Goal: Task Accomplishment & Management: Use online tool/utility

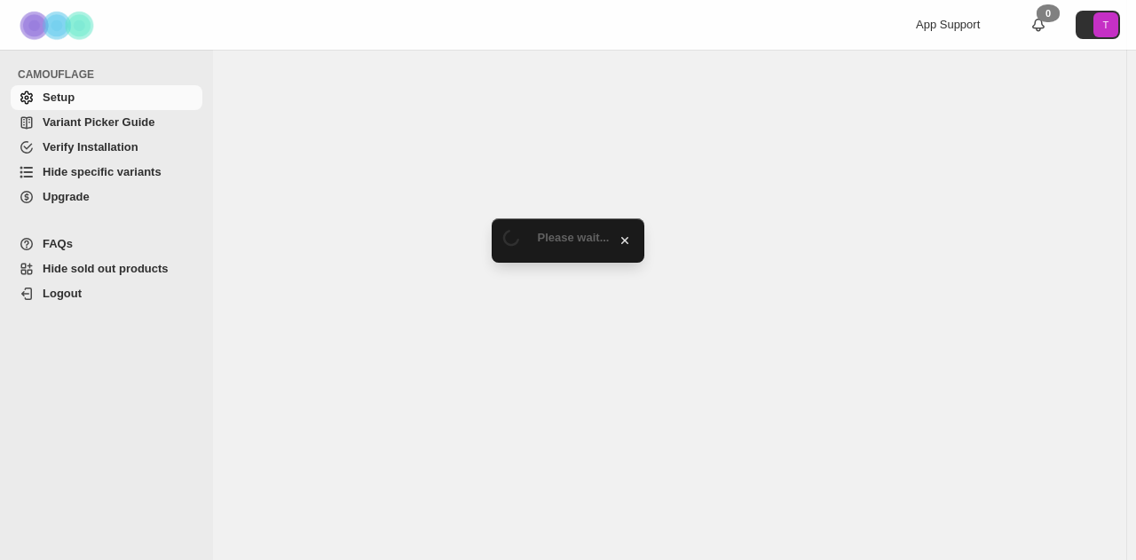
click at [102, 150] on span "Verify Installation" at bounding box center [91, 146] width 96 height 13
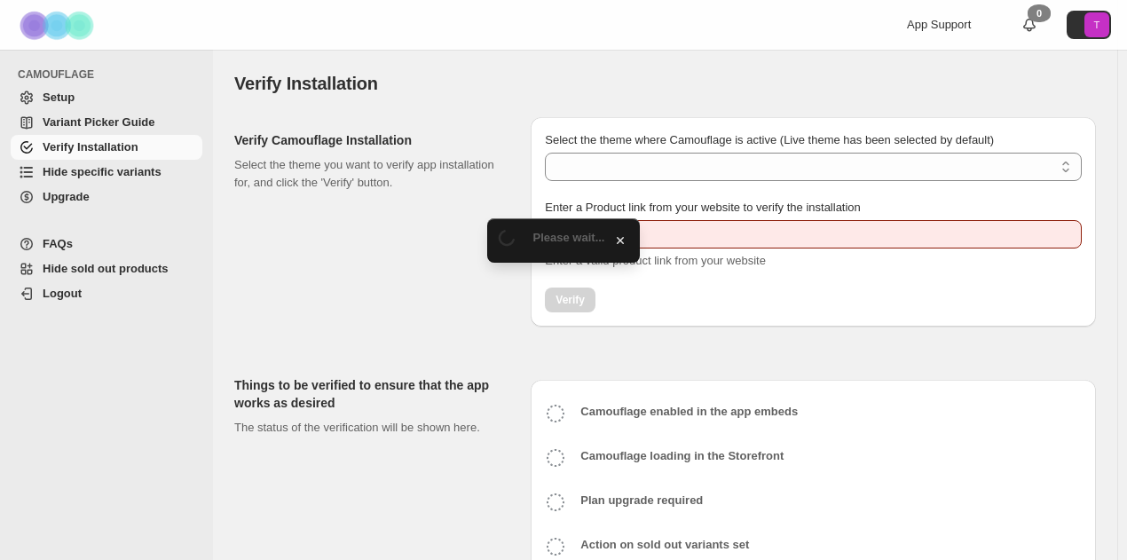
type input "**********"
select select "**********"
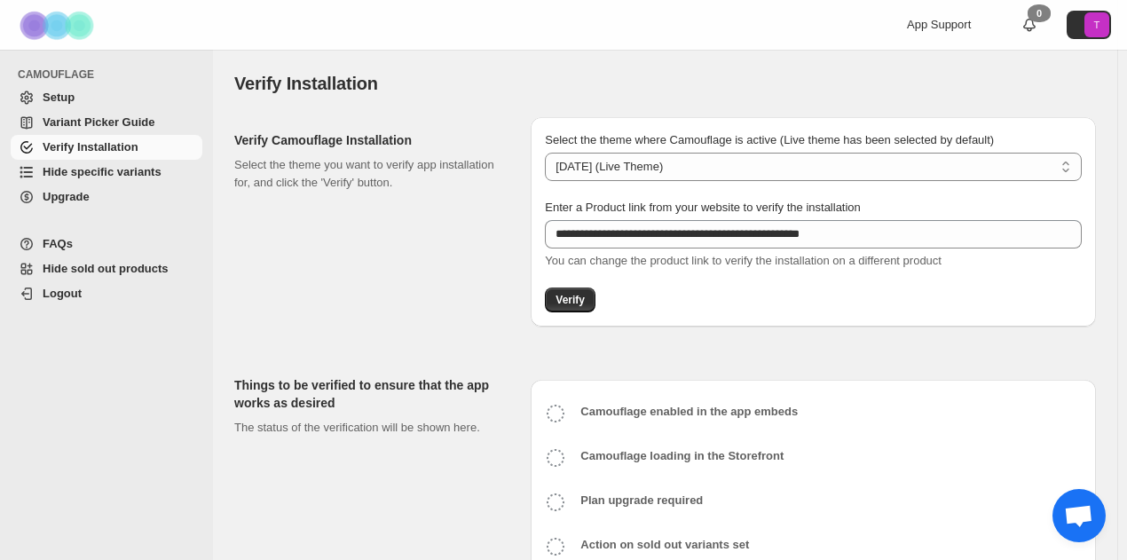
click at [96, 168] on span "Hide specific variants" at bounding box center [102, 171] width 119 height 13
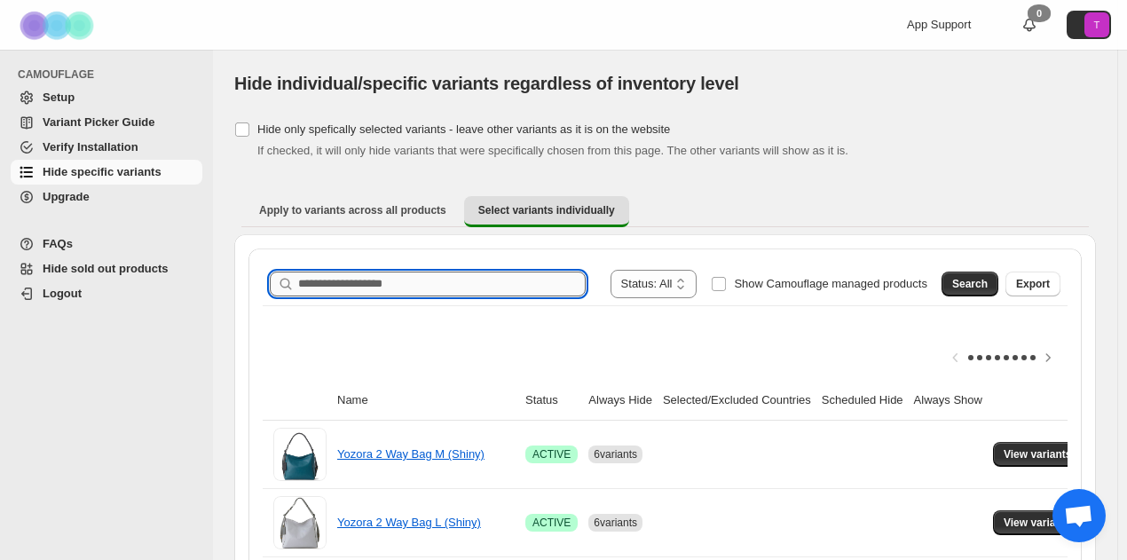
click at [332, 278] on input "Search product name" at bounding box center [442, 284] width 288 height 25
type input "**********"
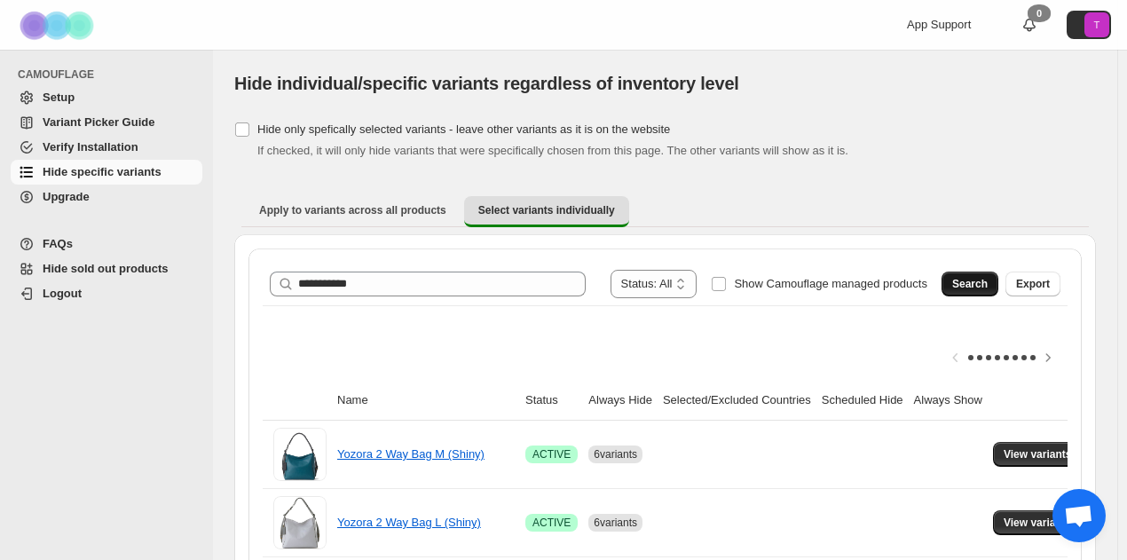
click at [988, 285] on span "Search" at bounding box center [970, 284] width 36 height 14
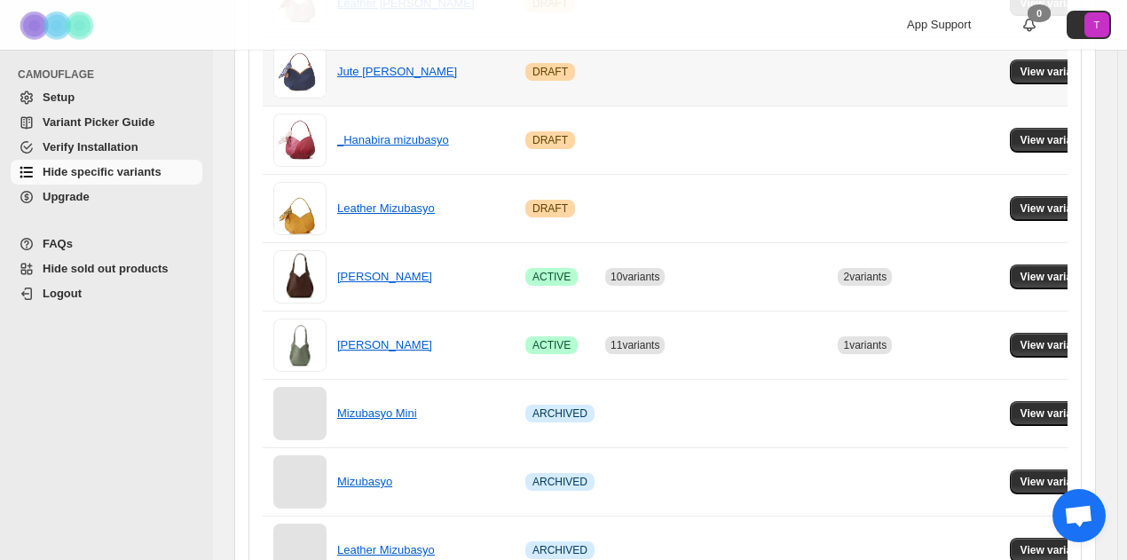
scroll to position [621, 0]
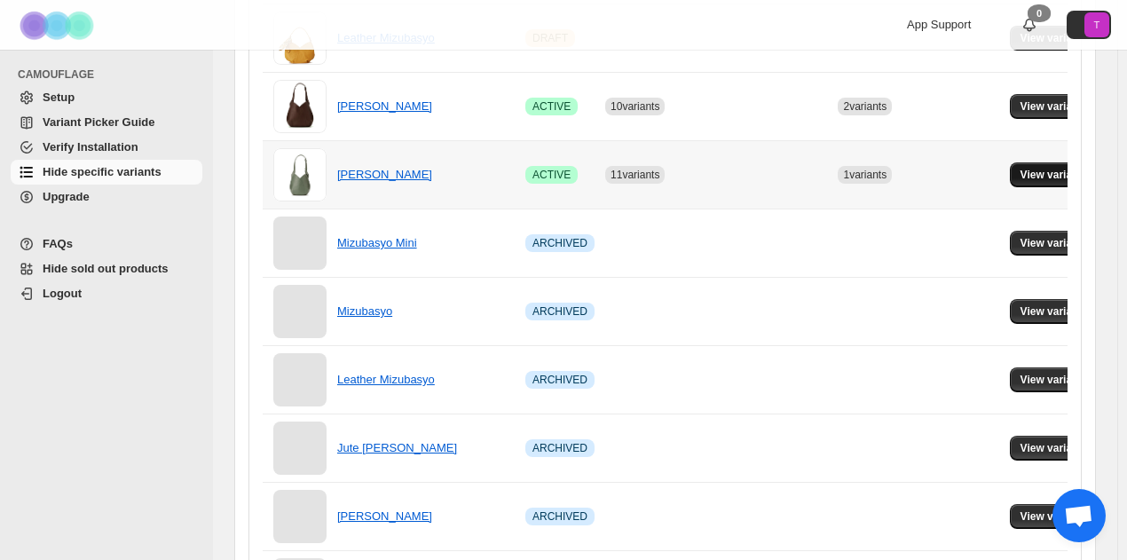
click at [1051, 170] on span "View variants" at bounding box center [1055, 175] width 68 height 14
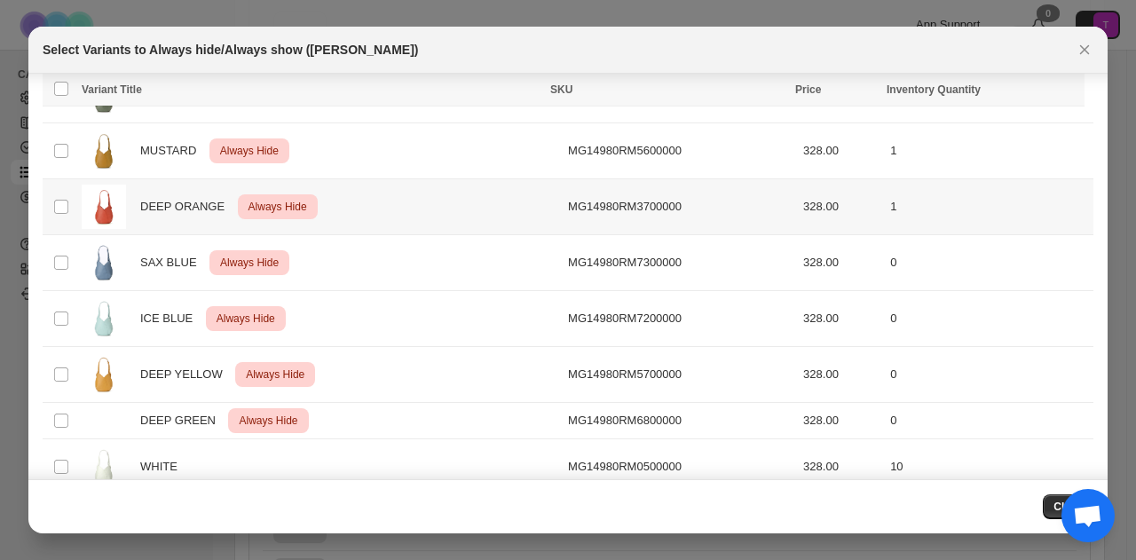
scroll to position [0, 0]
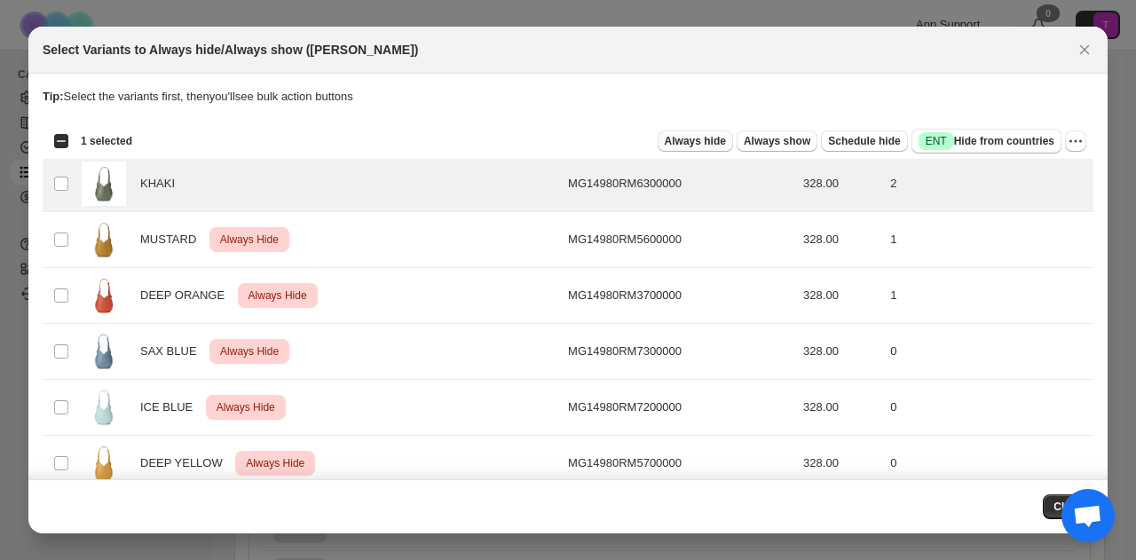
click at [677, 141] on span "Always hide" at bounding box center [695, 141] width 61 height 14
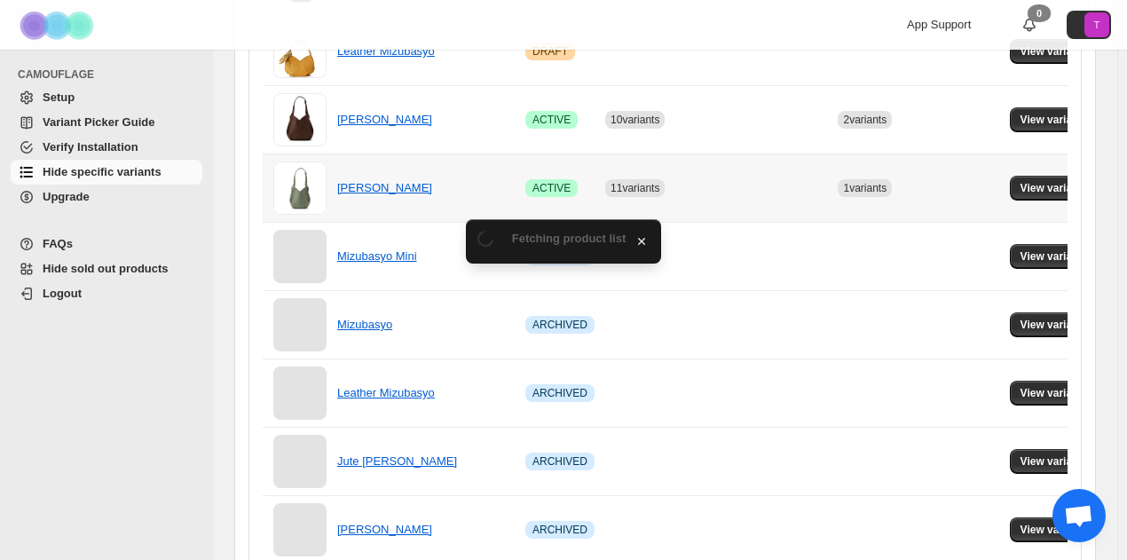
scroll to position [621, 0]
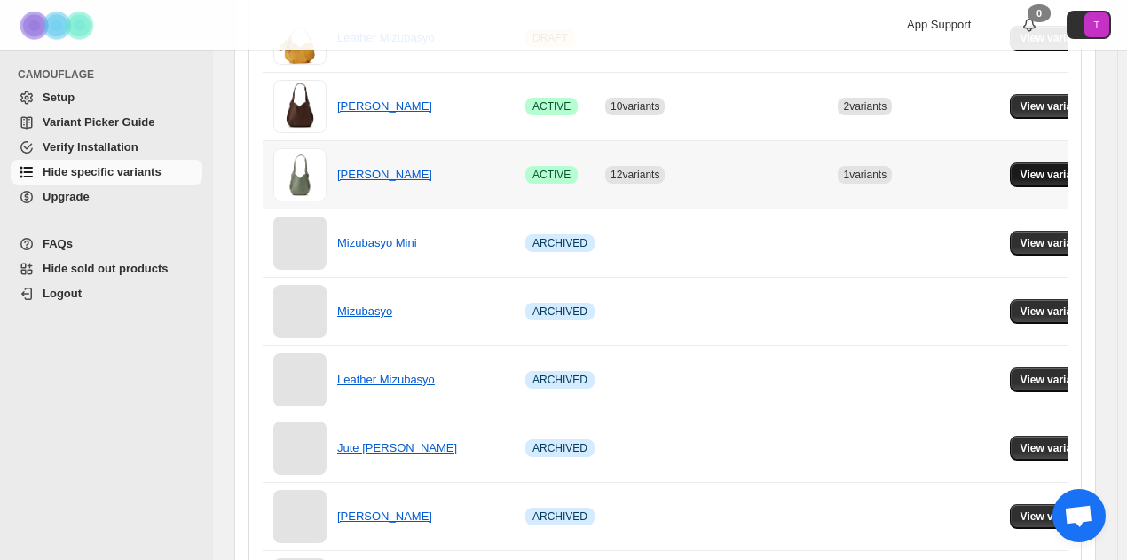
click at [1056, 170] on span "View variants" at bounding box center [1055, 175] width 68 height 14
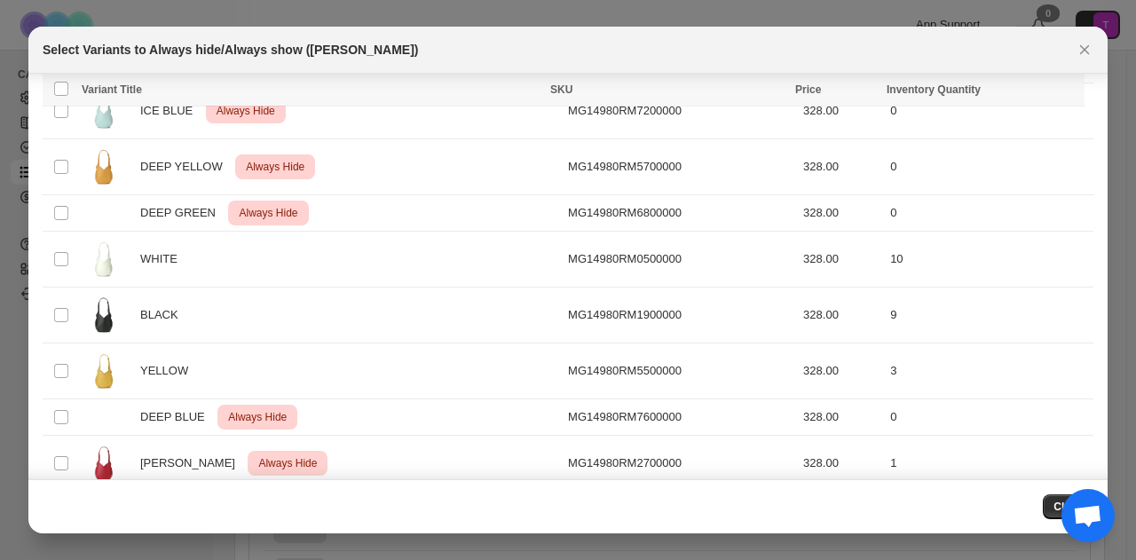
scroll to position [0, 0]
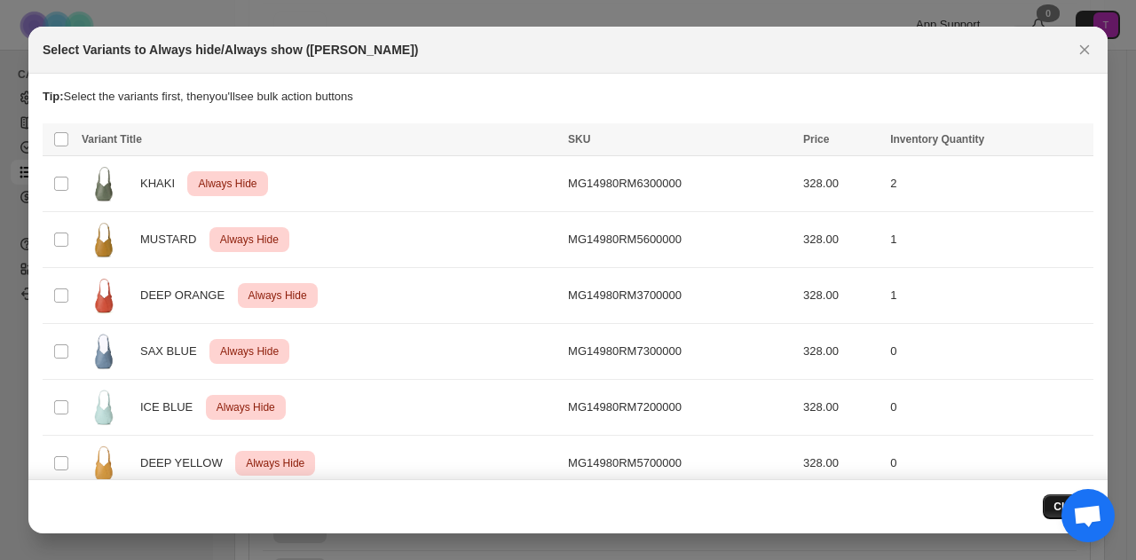
click at [1051, 510] on button "Close" at bounding box center [1068, 506] width 51 height 25
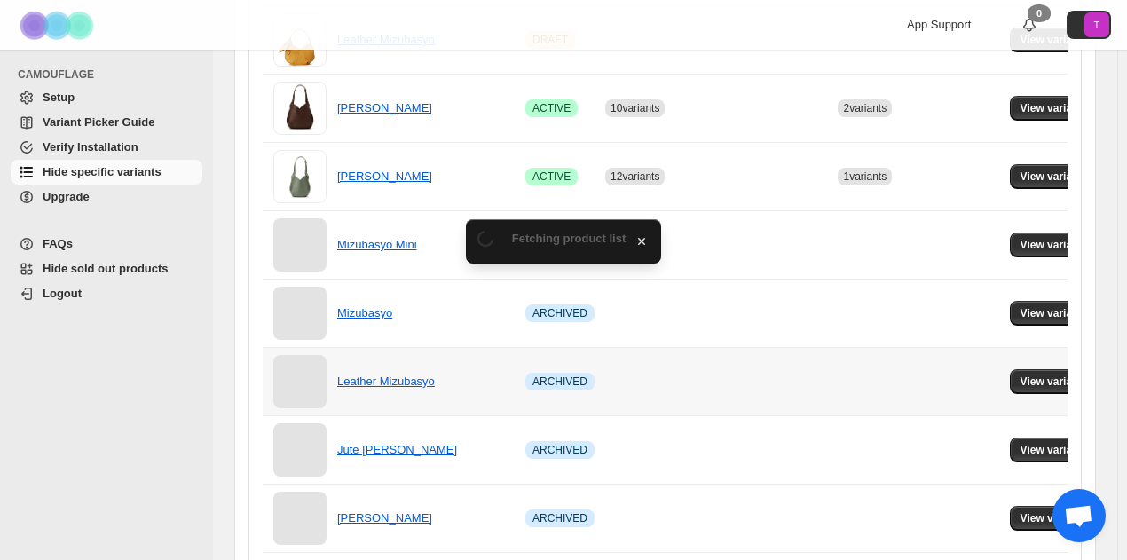
scroll to position [621, 0]
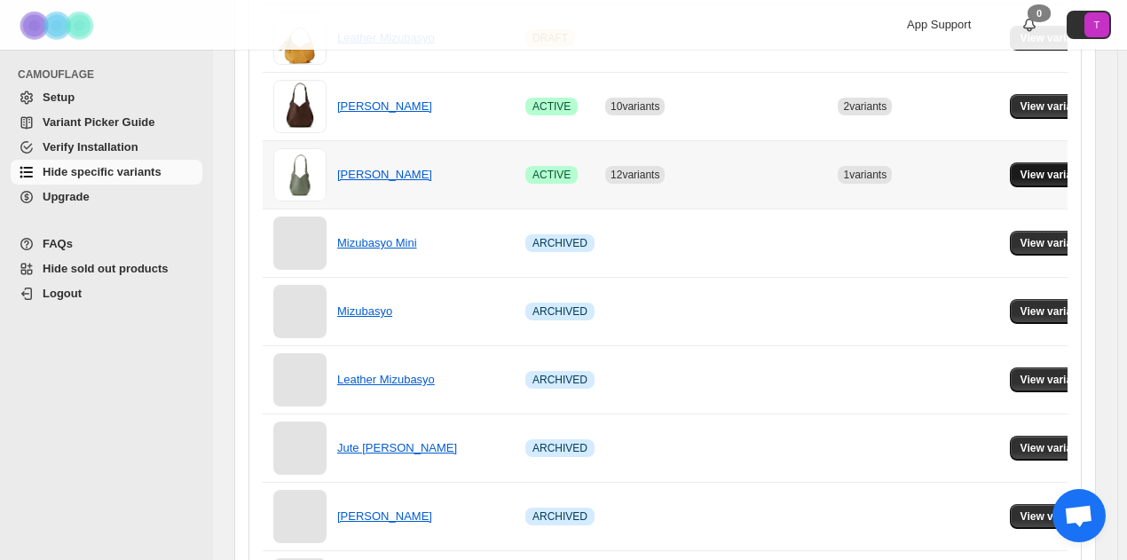
click at [1062, 175] on span "View variants" at bounding box center [1055, 175] width 68 height 14
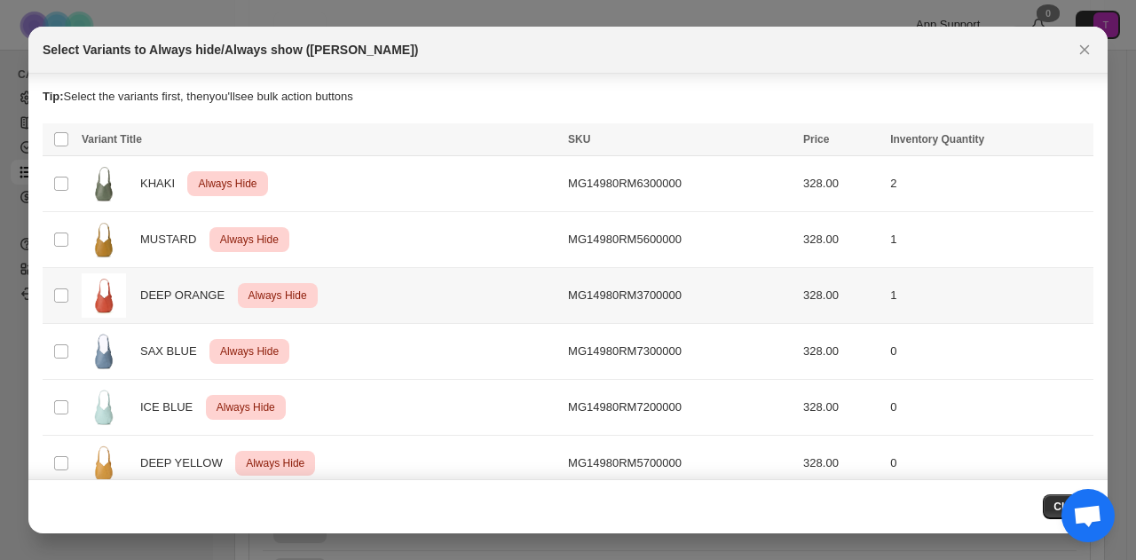
scroll to position [209, 0]
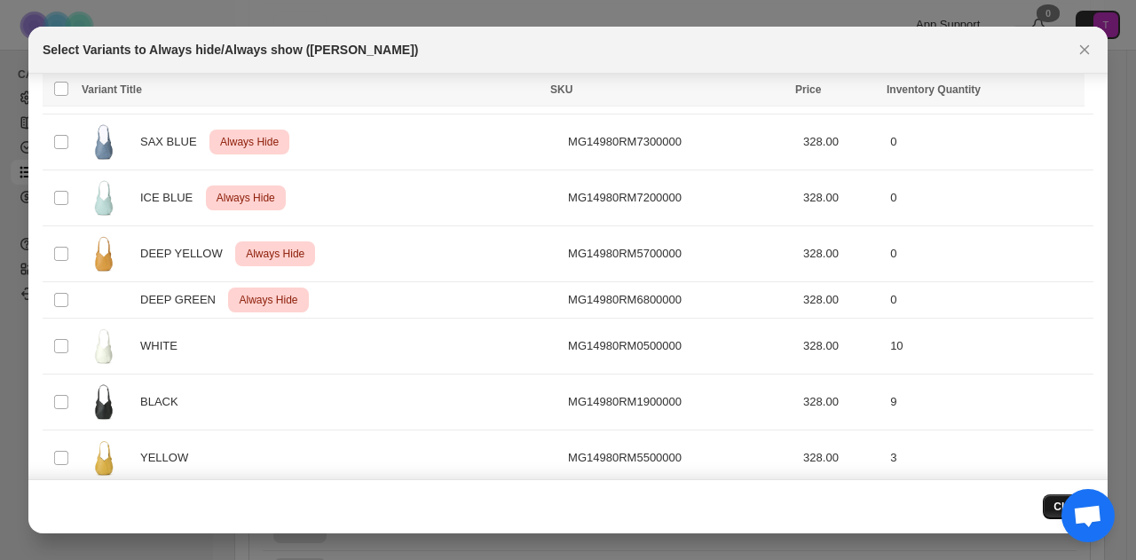
click at [1049, 515] on button "Close" at bounding box center [1068, 506] width 51 height 25
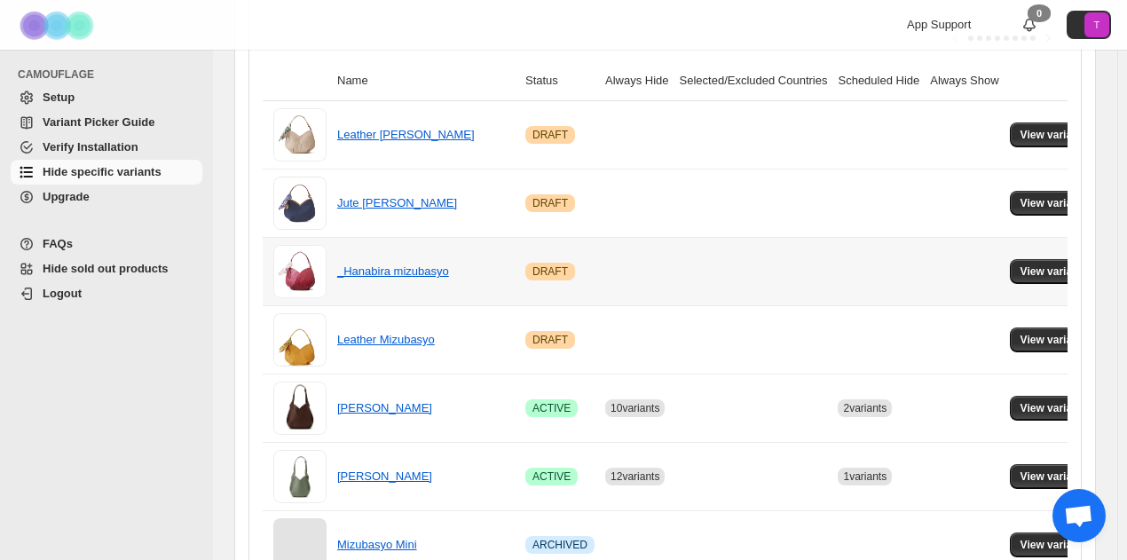
scroll to position [178, 0]
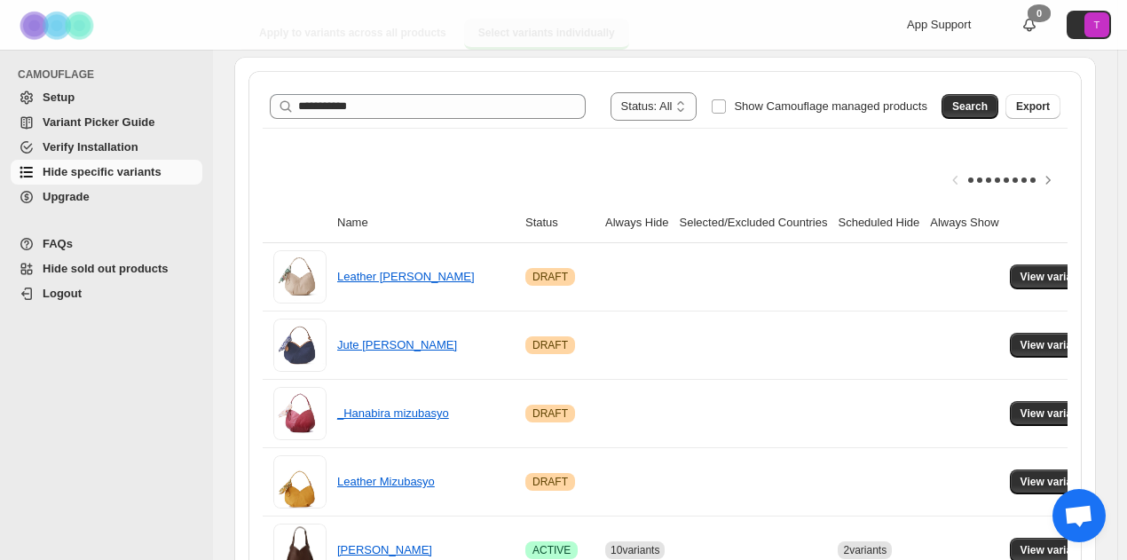
click at [52, 20] on img at bounding box center [58, 25] width 89 height 49
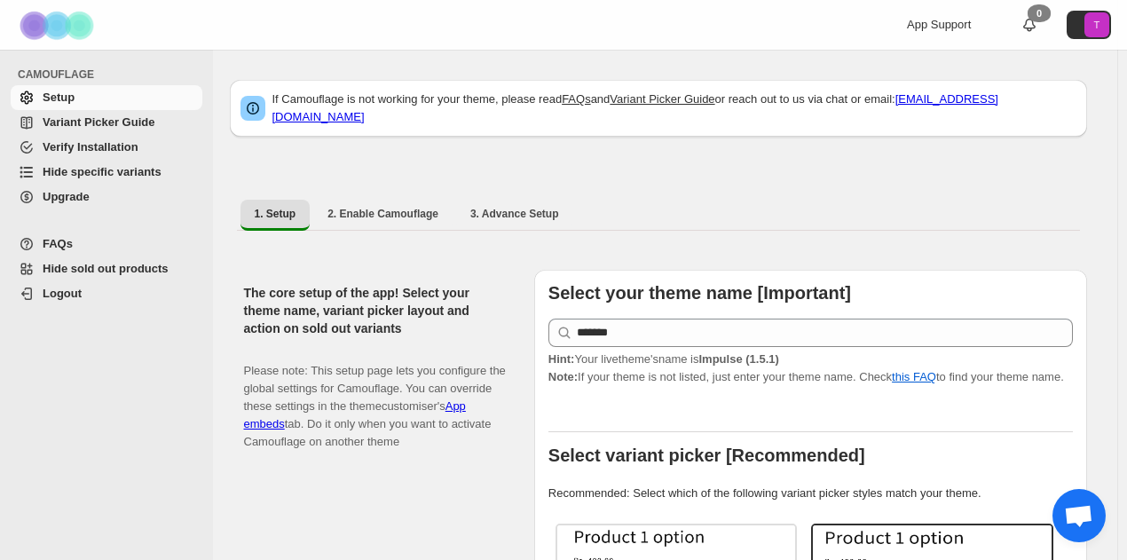
click at [99, 178] on span "Hide specific variants" at bounding box center [102, 171] width 119 height 13
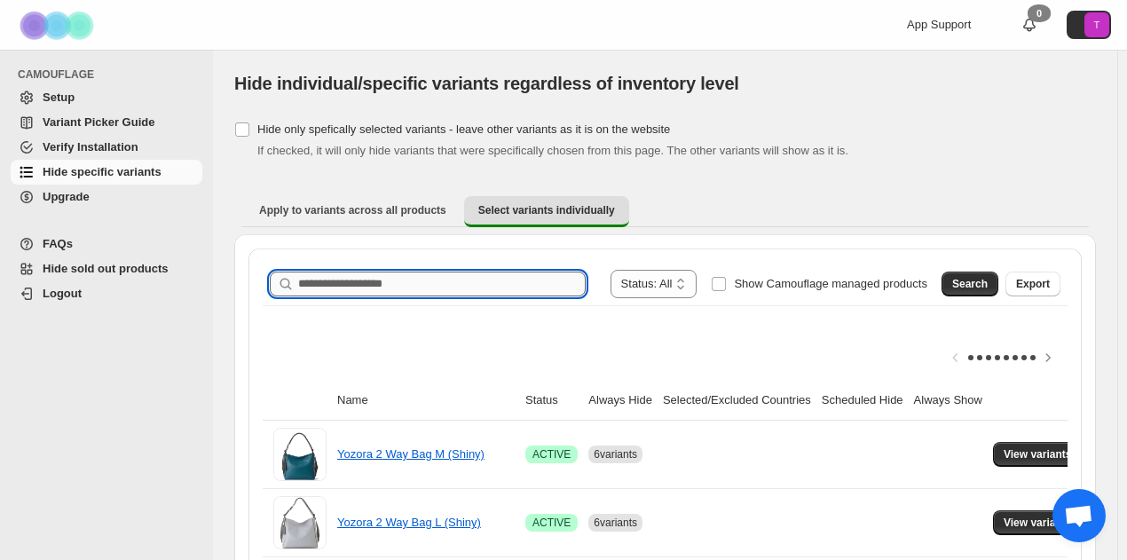
click at [373, 288] on input "Search product name" at bounding box center [442, 284] width 288 height 25
type input "**********"
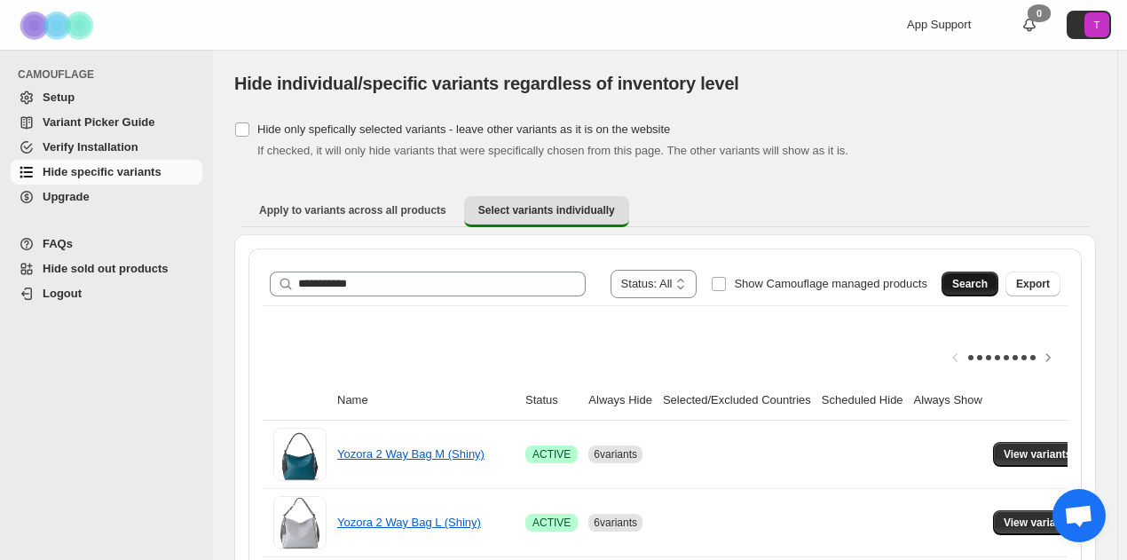
click at [961, 286] on span "Search" at bounding box center [970, 284] width 36 height 14
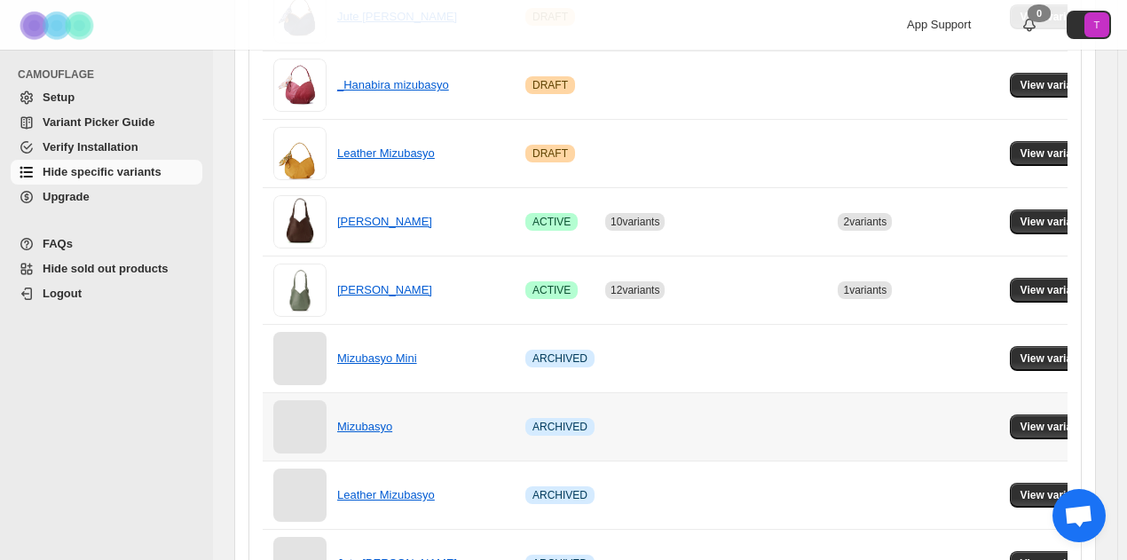
scroll to position [444, 0]
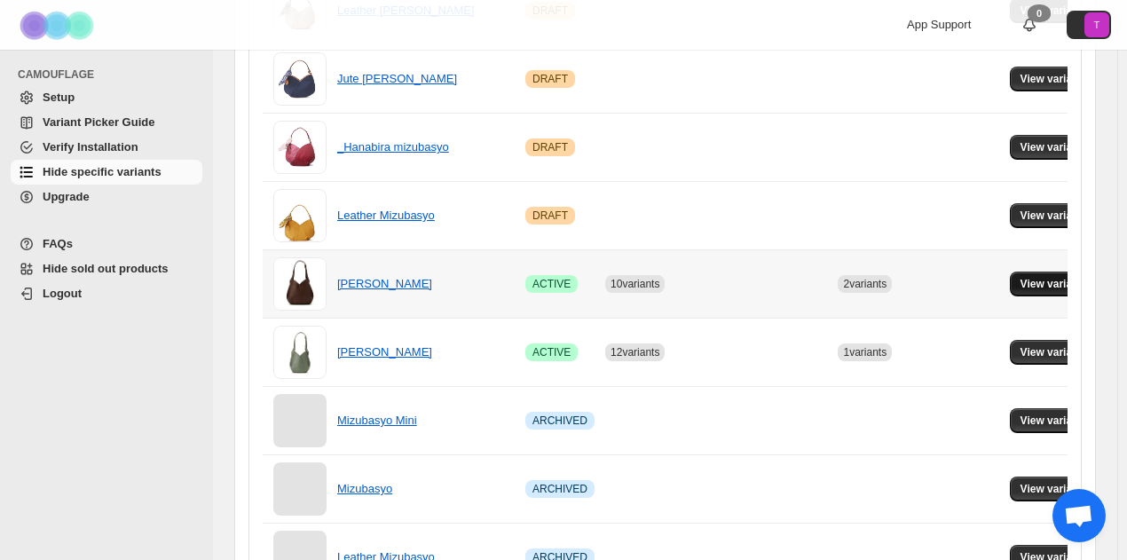
click at [1051, 281] on span "View variants" at bounding box center [1055, 284] width 68 height 14
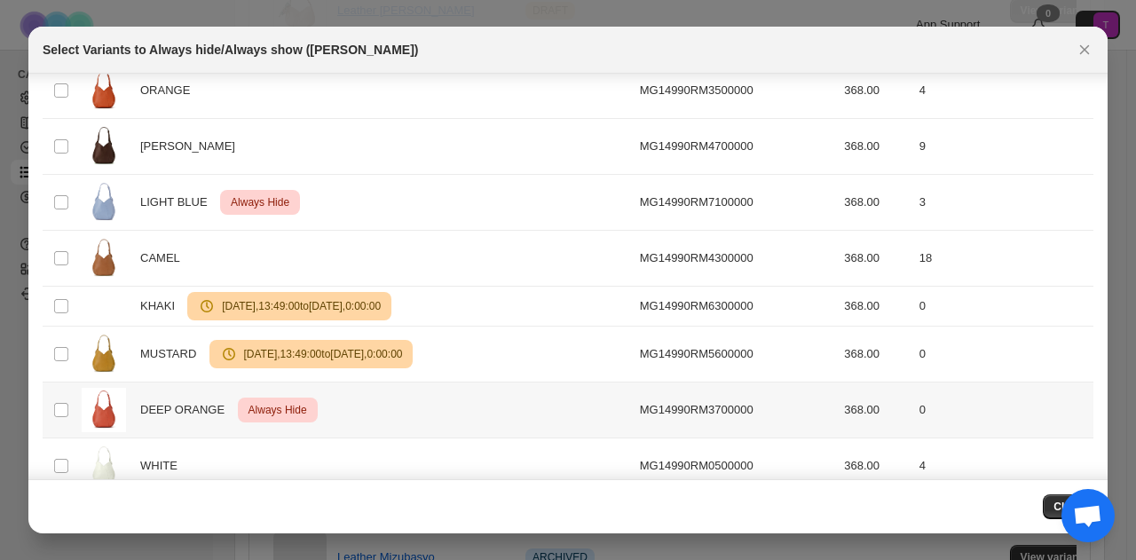
scroll to position [0, 0]
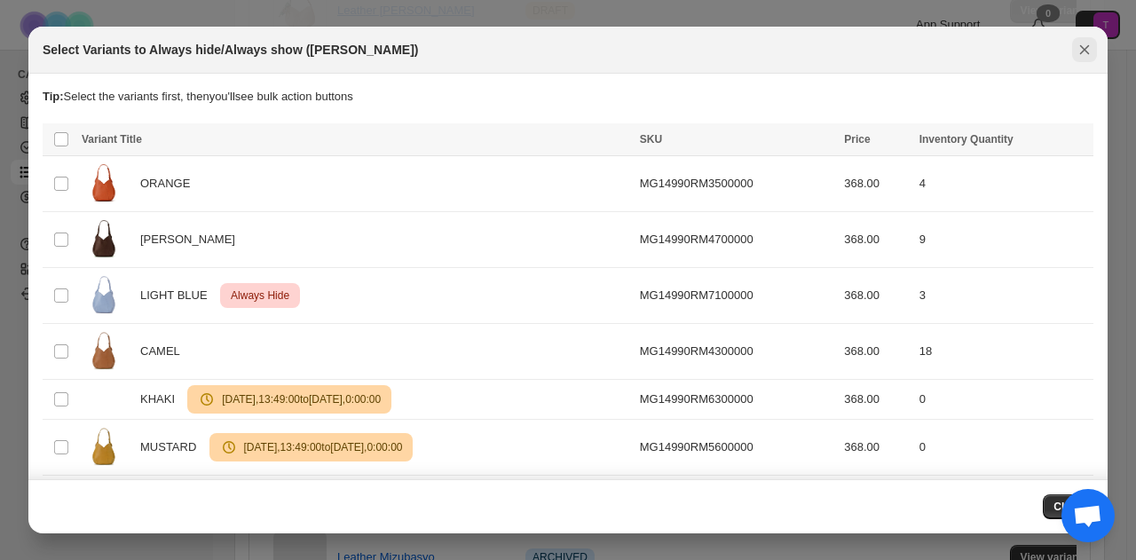
click at [1085, 52] on icon "Close" at bounding box center [1085, 50] width 18 height 18
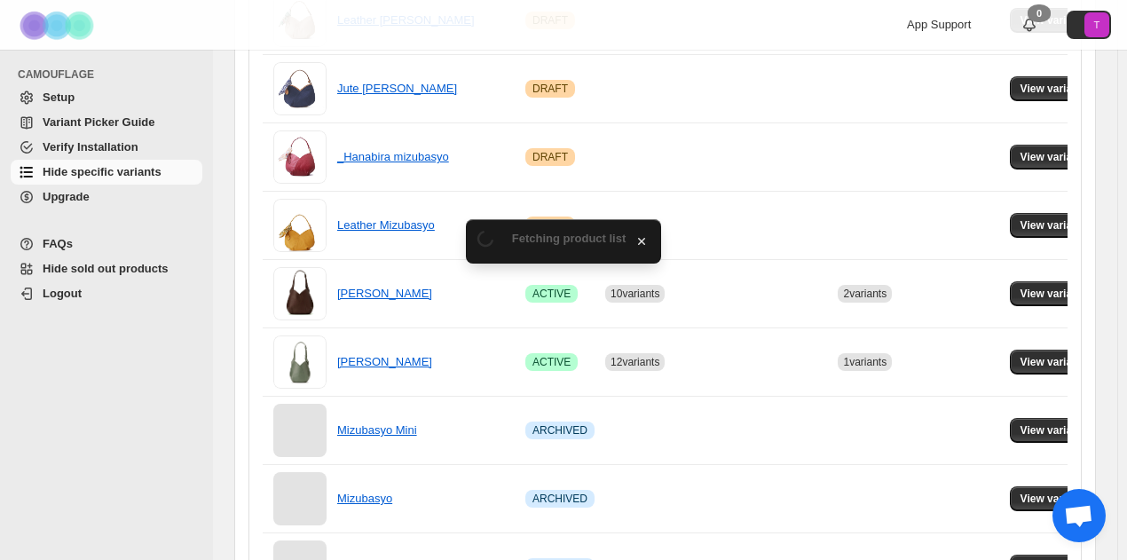
scroll to position [444, 0]
